Goal: Navigation & Orientation: Find specific page/section

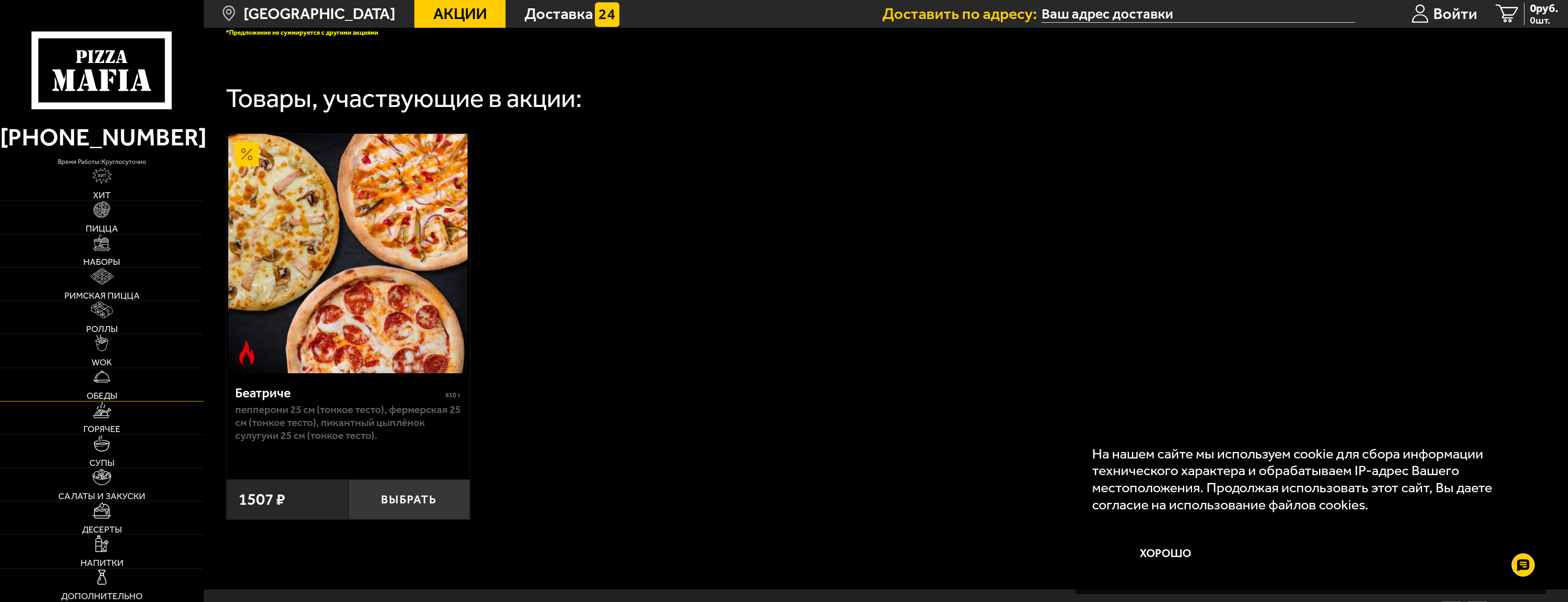
scroll to position [417, 0]
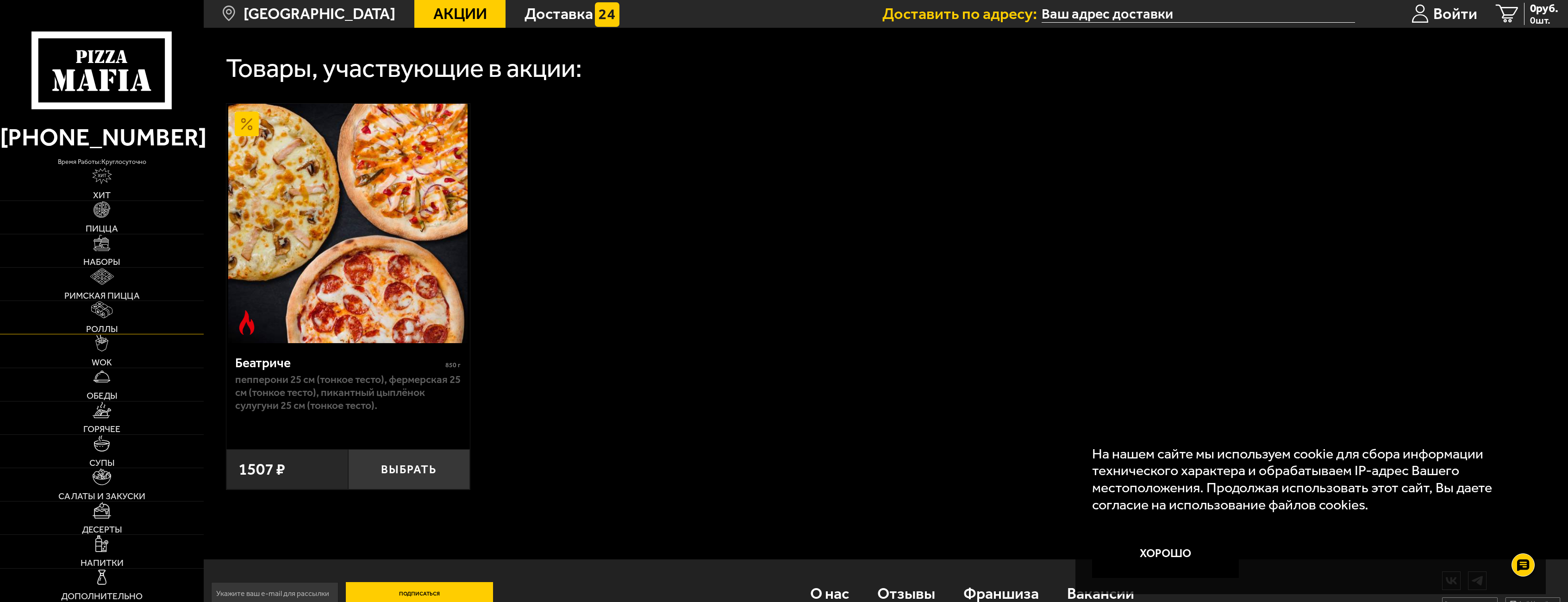
click at [110, 321] on link "Роллы" at bounding box center [101, 317] width 204 height 33
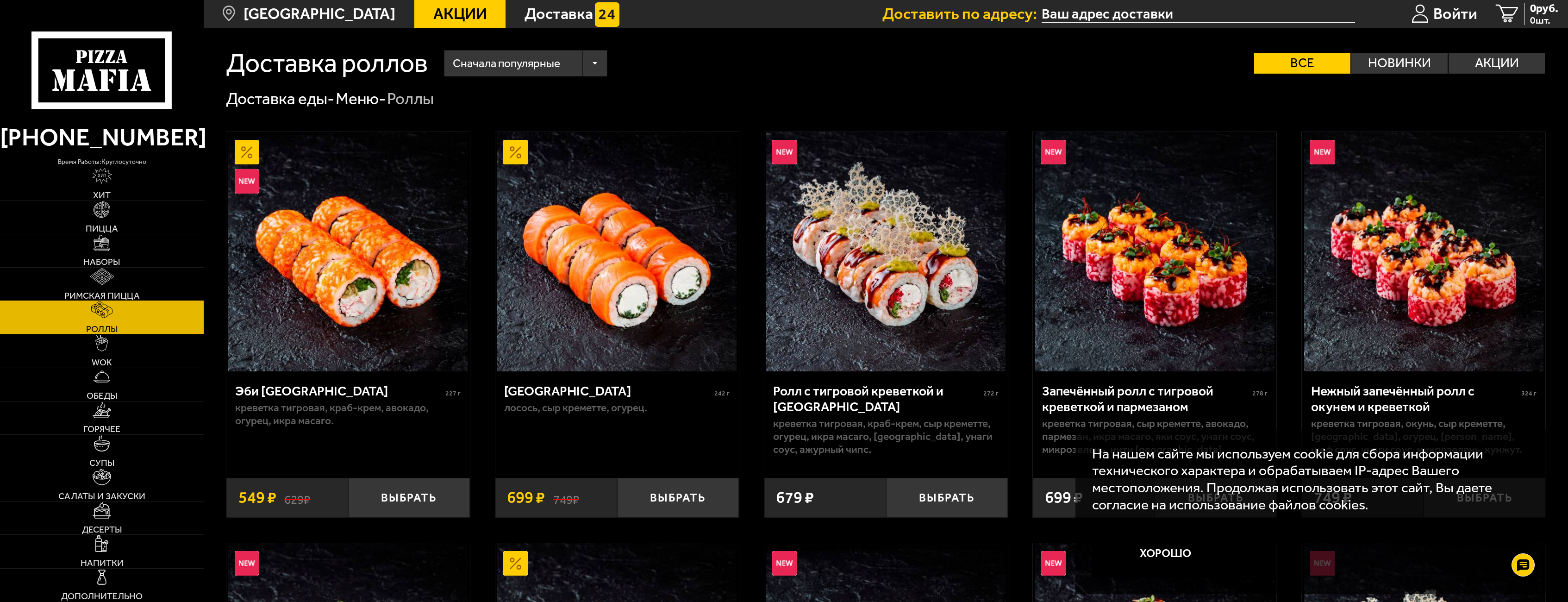
click at [120, 292] on span "Римская пицца" at bounding box center [102, 296] width 75 height 9
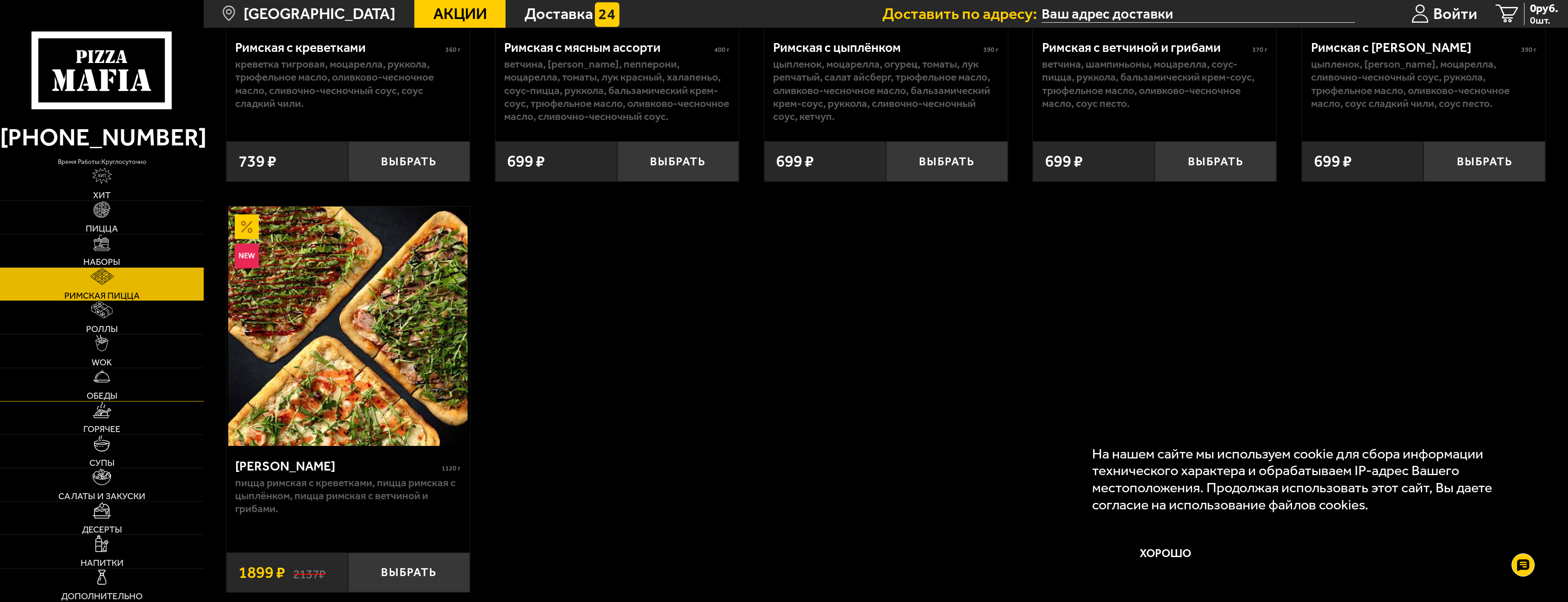
scroll to position [417, 0]
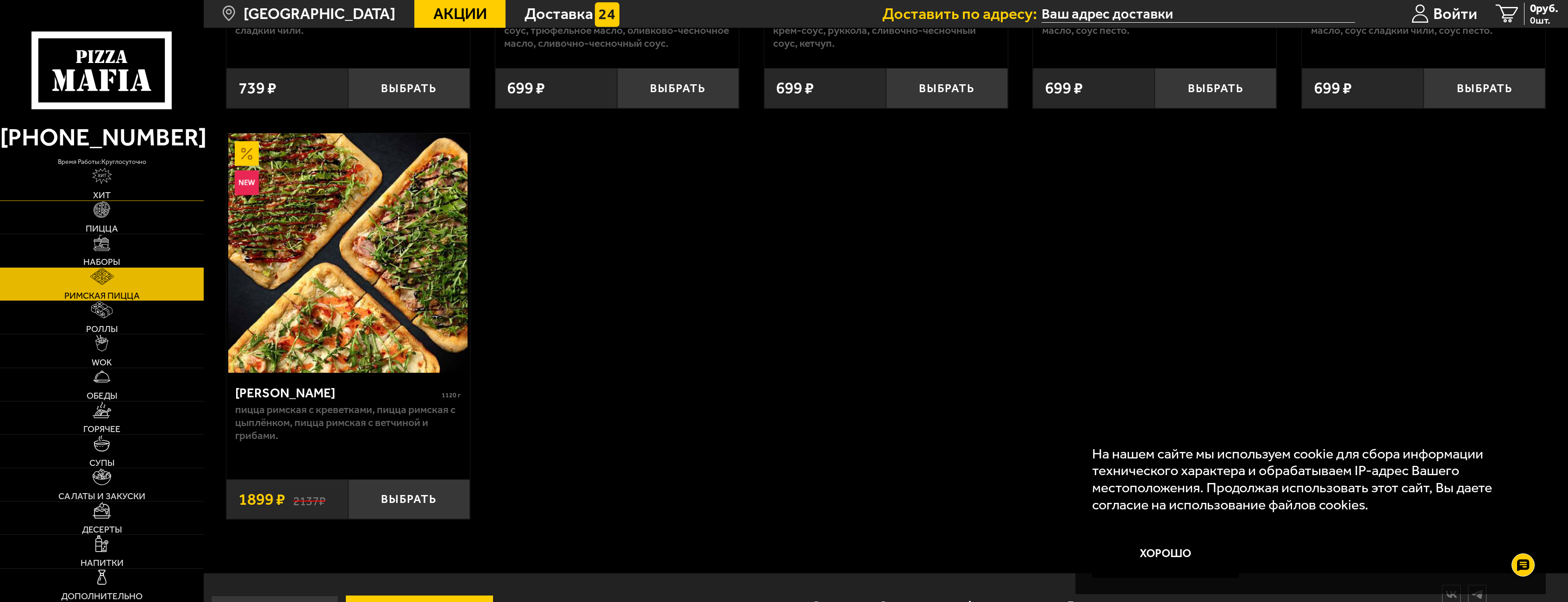
click at [102, 194] on span "Хит" at bounding box center [102, 195] width 18 height 9
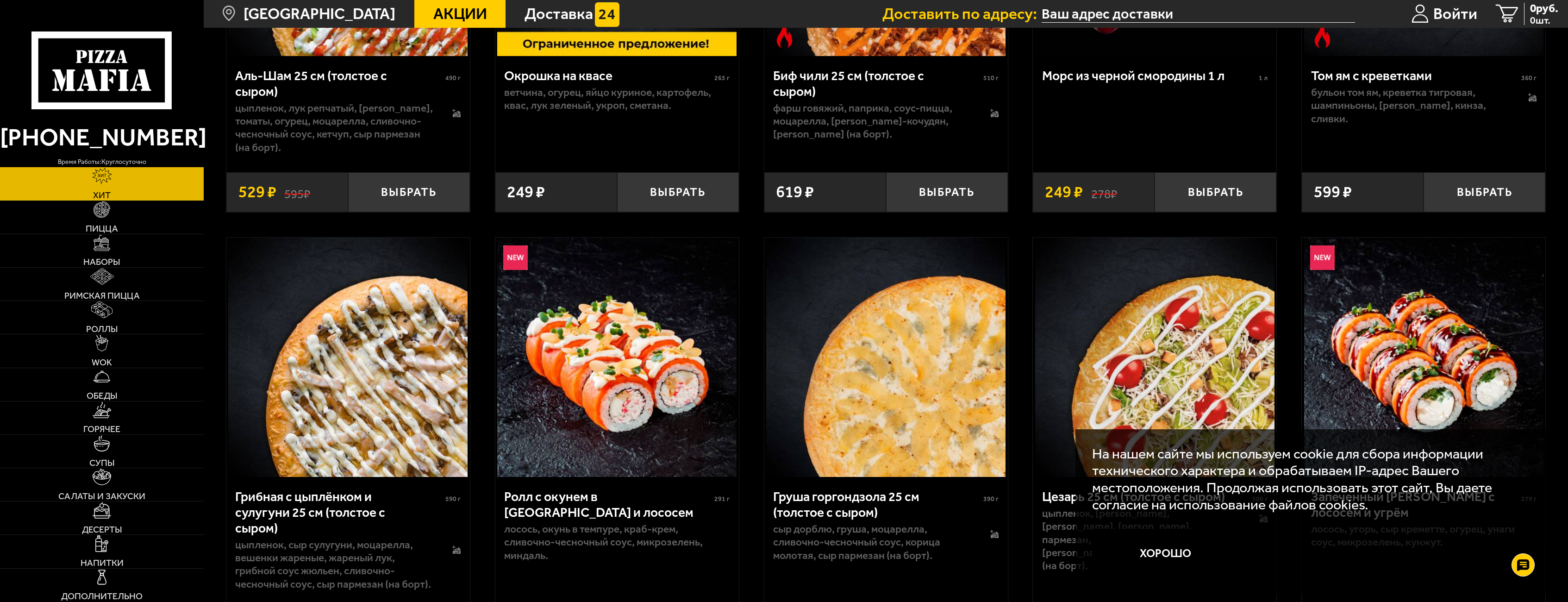
scroll to position [278, 0]
